Goal: Check status: Check status

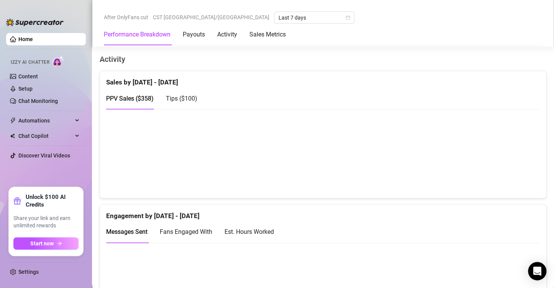
scroll to position [509, 0]
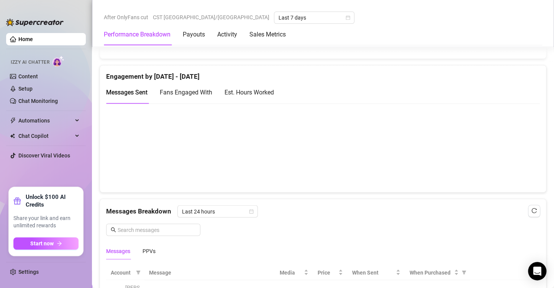
click at [258, 90] on div "Est. Hours Worked" at bounding box center [249, 92] width 49 height 10
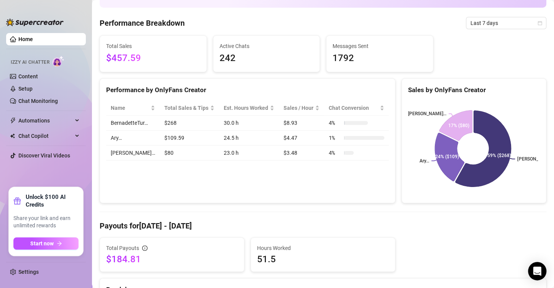
scroll to position [35, 0]
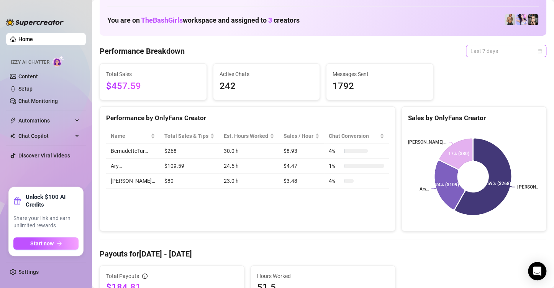
click at [530, 52] on span "Last 7 days" at bounding box center [506, 51] width 71 height 12
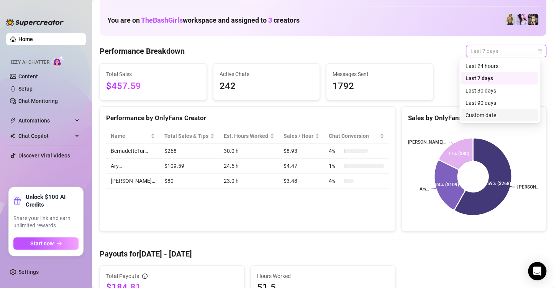
click at [485, 114] on div "Custom date" at bounding box center [500, 115] width 68 height 8
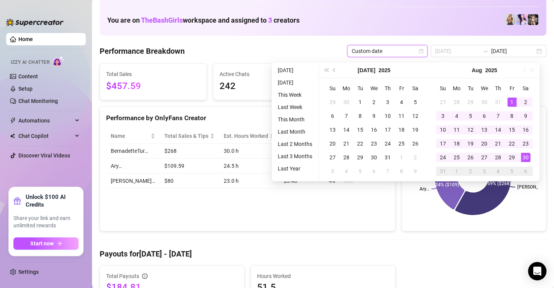
type input "[DATE]"
click at [511, 101] on div "1" at bounding box center [512, 101] width 9 height 9
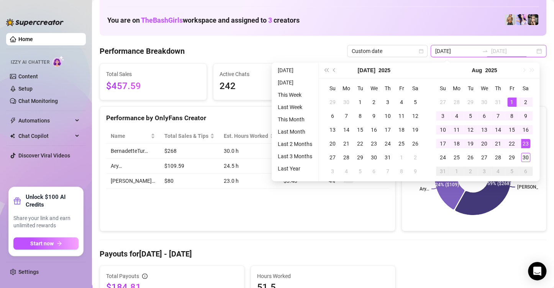
type input "[DATE]"
click at [526, 155] on div "30" at bounding box center [525, 157] width 9 height 9
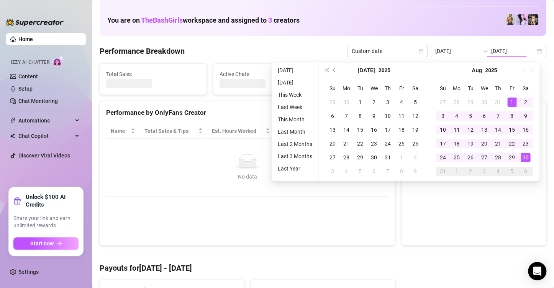
type input "[DATE]"
